Goal: Navigation & Orientation: Find specific page/section

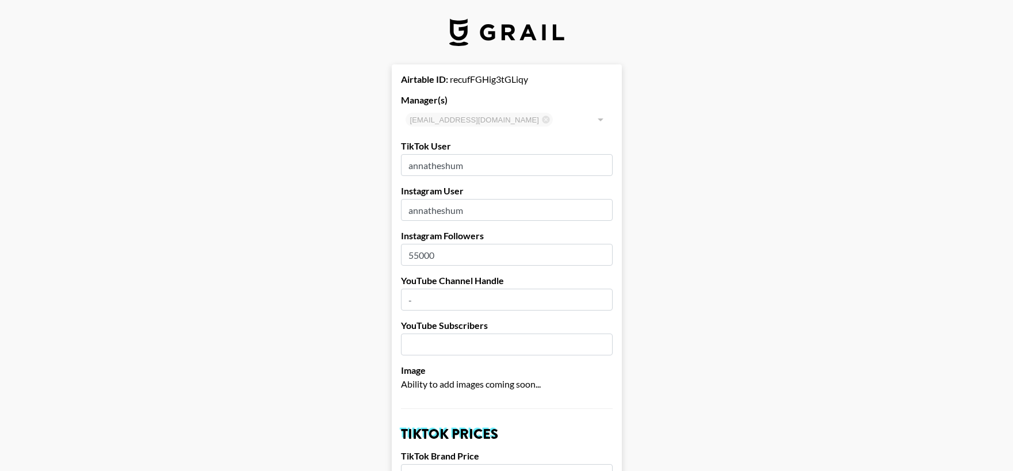
select select "USD"
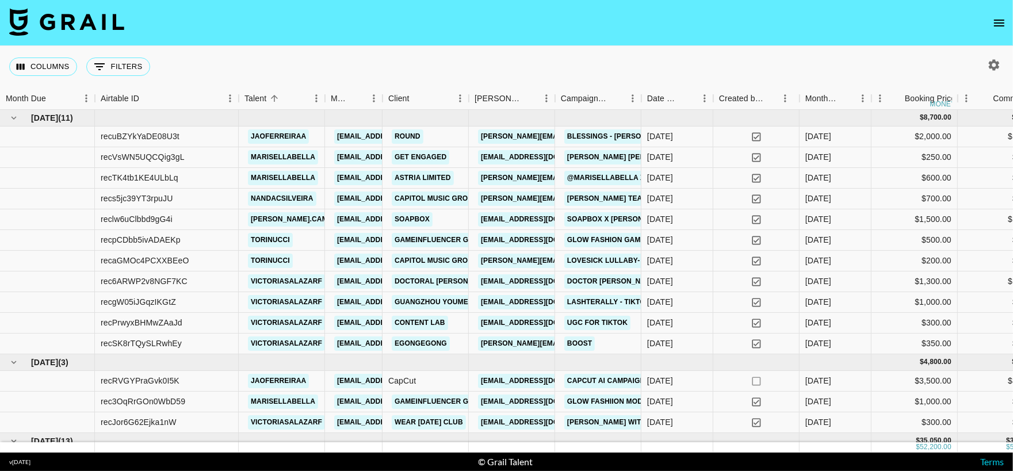
click at [995, 21] on icon "open drawer" at bounding box center [999, 23] width 14 height 14
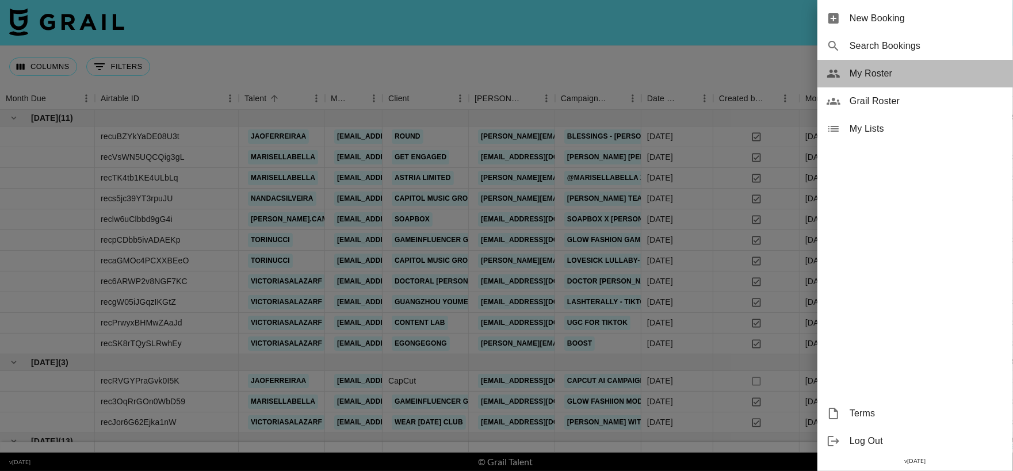
click at [886, 71] on span "My Roster" at bounding box center [927, 74] width 154 height 14
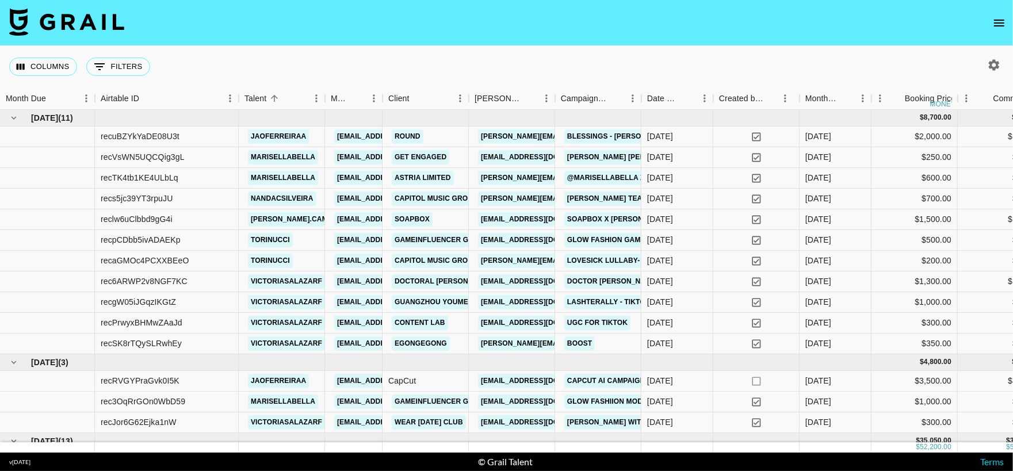
click at [996, 24] on icon "open drawer" at bounding box center [999, 23] width 14 height 14
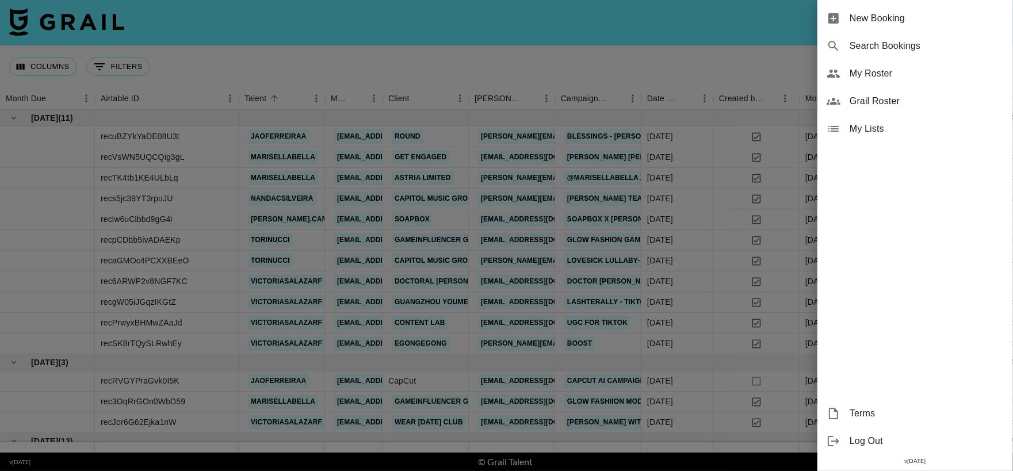
click at [731, 54] on div at bounding box center [506, 235] width 1013 height 471
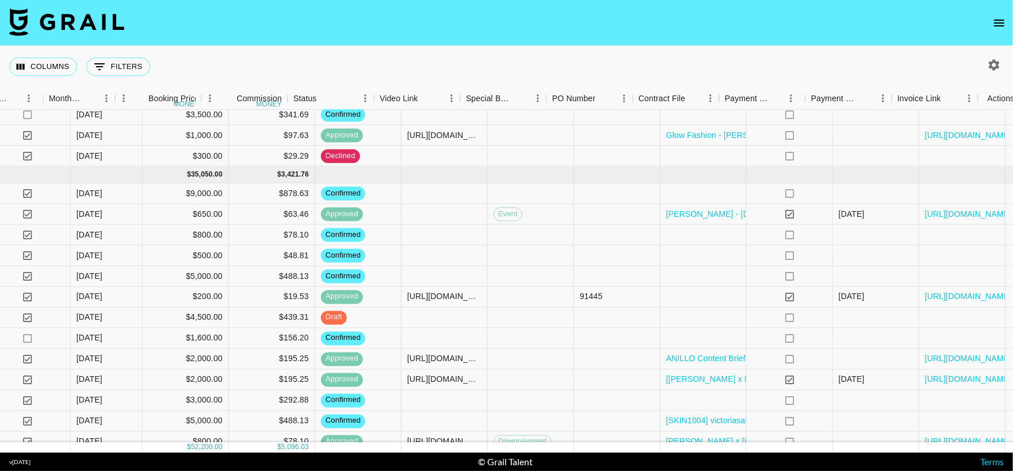
scroll to position [266, 767]
